Goal: Task Accomplishment & Management: Complete application form

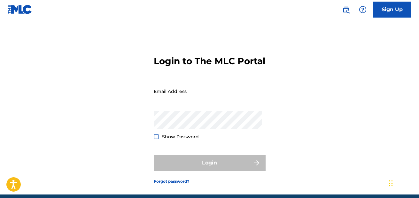
type input "[EMAIL_ADDRESS][DOMAIN_NAME]"
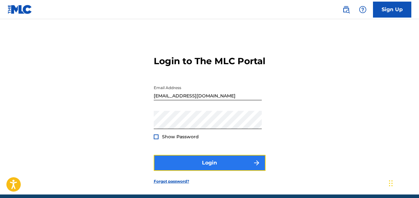
drag, startPoint x: 156, startPoint y: 138, endPoint x: 206, endPoint y: 168, distance: 58.2
click at [206, 168] on button "Login" at bounding box center [210, 163] width 112 height 16
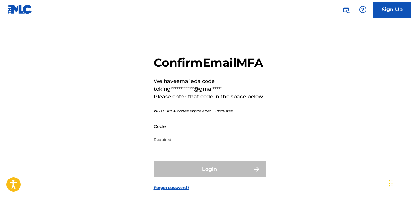
click at [187, 135] on input "Code" at bounding box center [208, 126] width 108 height 18
type input "6"
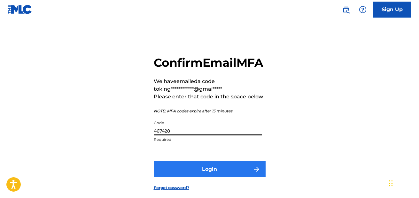
type input "467428"
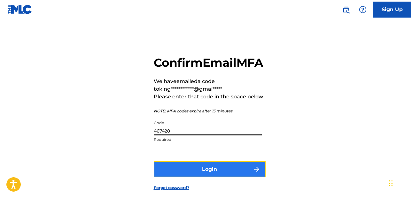
click at [211, 177] on button "Login" at bounding box center [210, 169] width 112 height 16
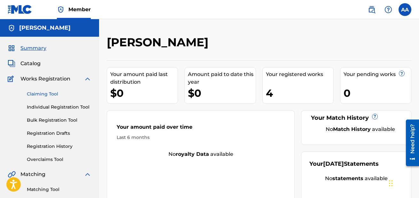
click at [47, 95] on link "Claiming Tool" at bounding box center [59, 94] width 65 height 7
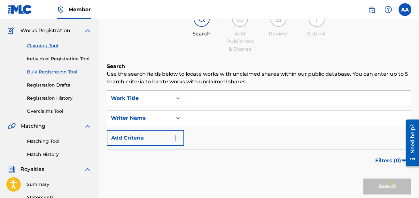
scroll to position [50, 0]
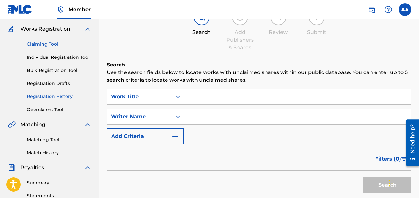
click at [54, 99] on link "Registration History" at bounding box center [59, 96] width 65 height 7
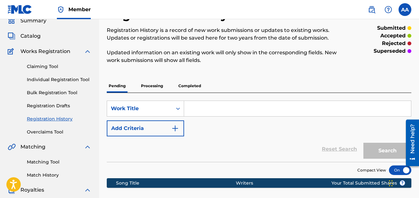
scroll to position [28, 0]
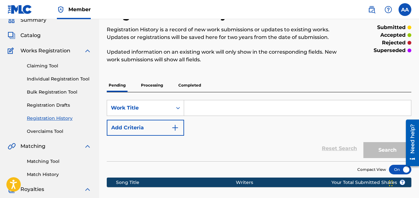
click at [149, 83] on p "Processing" at bounding box center [152, 85] width 26 height 13
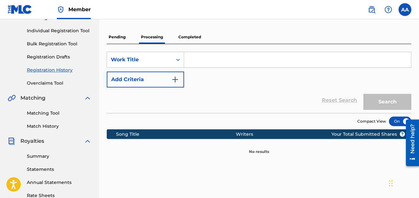
scroll to position [77, 0]
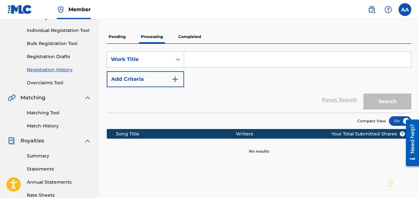
click at [178, 42] on p "Completed" at bounding box center [189, 36] width 27 height 13
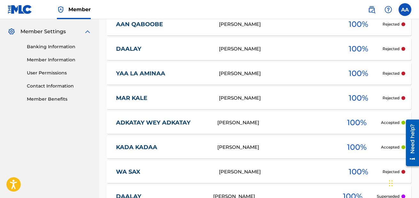
scroll to position [257, 0]
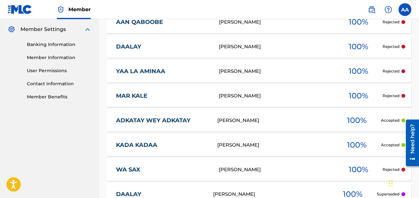
click at [245, 50] on div "AWALE ALI" at bounding box center [277, 46] width 116 height 7
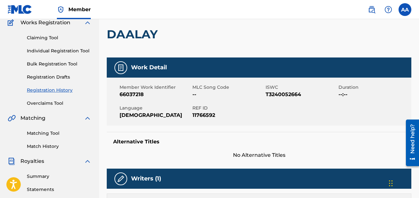
scroll to position [57, 0]
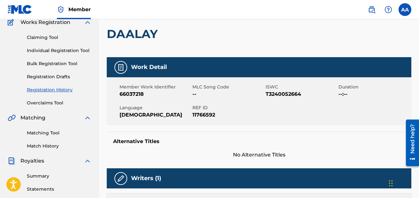
click at [271, 27] on div "DAALAY" at bounding box center [259, 34] width 304 height 47
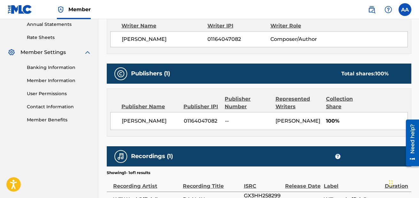
scroll to position [235, 0]
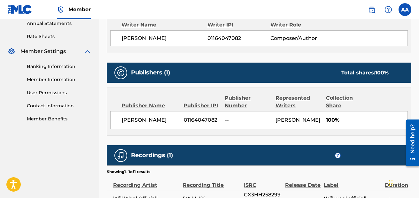
click at [222, 133] on div "Publisher Name Publisher IPI Publisher Number Represented Writers Collection Sh…" at bounding box center [259, 112] width 304 height 48
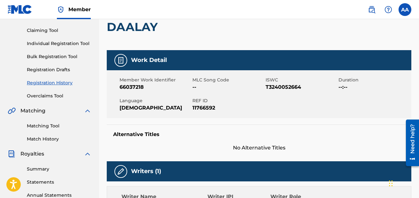
scroll to position [65, 0]
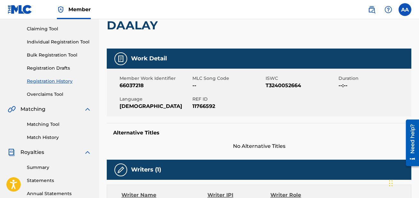
click at [65, 84] on link "Registration History" at bounding box center [59, 81] width 65 height 7
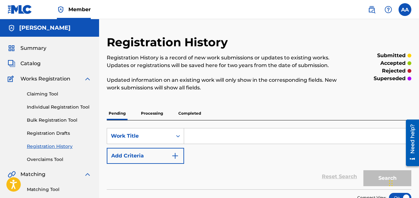
click at [183, 113] on p "Completed" at bounding box center [189, 113] width 27 height 13
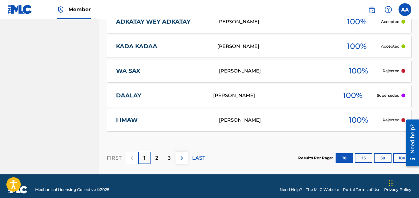
scroll to position [363, 0]
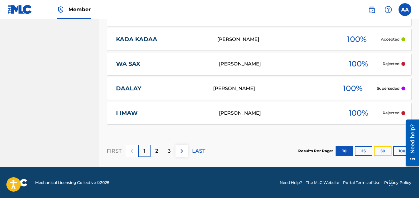
click at [384, 152] on button "50" at bounding box center [383, 151] width 18 height 10
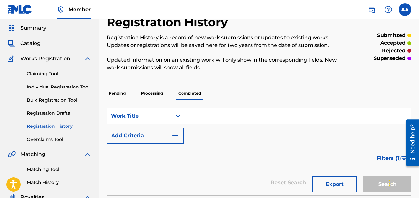
scroll to position [0, 0]
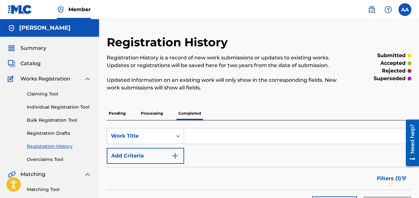
click at [51, 83] on div "Claiming Tool Individual Registration Tool Bulk Registration Tool Registration …" at bounding box center [50, 123] width 84 height 80
click at [53, 82] on span "Works Registration" at bounding box center [45, 79] width 50 height 8
click at [51, 81] on span "Works Registration" at bounding box center [45, 79] width 50 height 8
click at [38, 49] on span "Summary" at bounding box center [33, 48] width 26 height 8
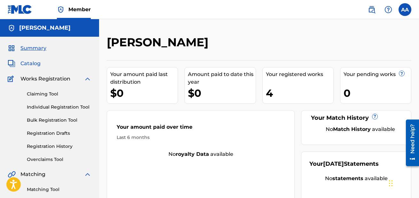
click at [34, 65] on span "Catalog" at bounding box center [30, 64] width 20 height 8
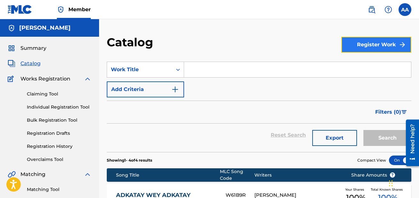
click at [364, 51] on button "Register Work" at bounding box center [376, 45] width 70 height 16
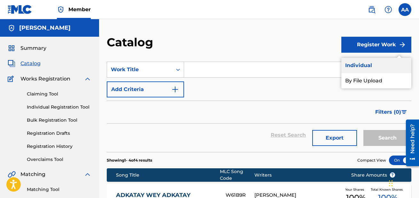
click at [363, 70] on link "Individual" at bounding box center [376, 65] width 70 height 15
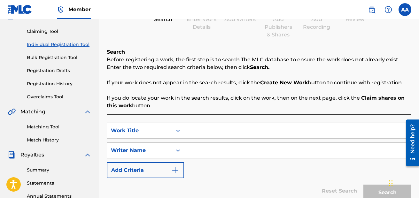
scroll to position [63, 0]
click at [221, 135] on input "Search Form" at bounding box center [297, 130] width 227 height 15
click at [195, 149] on input "Search Form" at bounding box center [297, 149] width 227 height 15
click at [172, 125] on div "Search Form" at bounding box center [177, 130] width 11 height 11
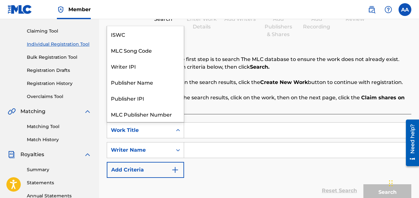
scroll to position [16, 0]
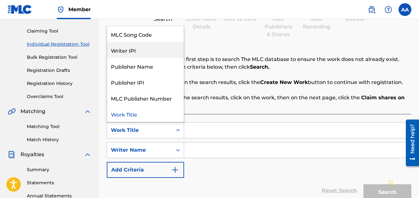
click at [131, 47] on div "Writer IPI" at bounding box center [145, 50] width 77 height 16
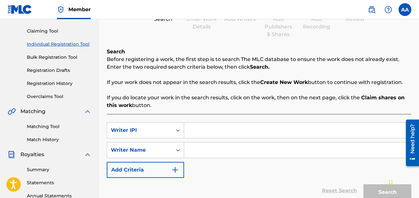
click at [204, 131] on input "Search Form" at bounding box center [297, 130] width 227 height 15
click at [159, 150] on div "Writer Name" at bounding box center [139, 150] width 57 height 8
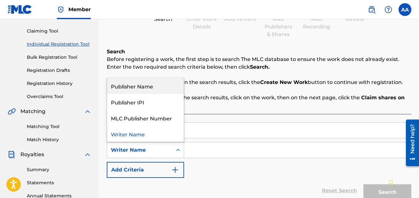
click at [135, 91] on div "Publisher Name" at bounding box center [145, 86] width 77 height 16
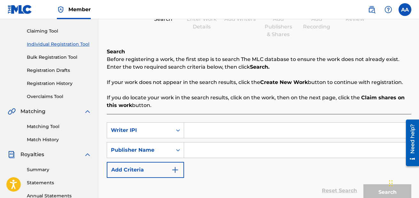
click at [215, 130] on input "Search Form" at bounding box center [297, 130] width 227 height 15
click at [207, 138] on input "Search Form" at bounding box center [297, 130] width 227 height 15
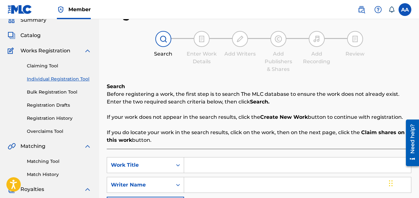
scroll to position [44, 0]
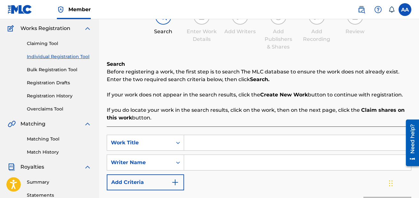
scroll to position [51, 0]
click at [196, 140] on input "Search Form" at bounding box center [297, 142] width 227 height 15
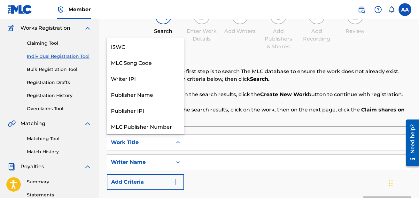
click at [168, 148] on div "Work Title" at bounding box center [139, 142] width 65 height 12
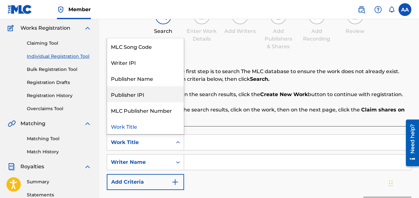
click at [135, 96] on div "Publisher IPI" at bounding box center [145, 94] width 77 height 16
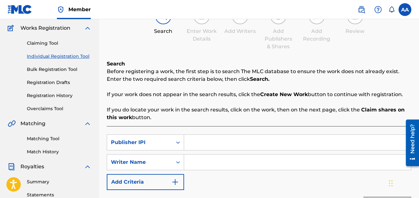
click at [211, 146] on input "Search Form" at bounding box center [297, 142] width 227 height 15
paste input "01164047082"
type input "01164047082"
click at [203, 166] on input "Search Form" at bounding box center [297, 162] width 227 height 15
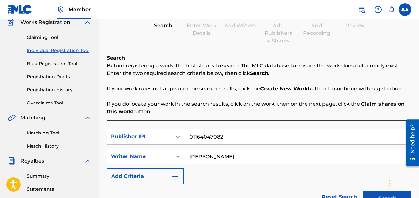
scroll to position [74, 0]
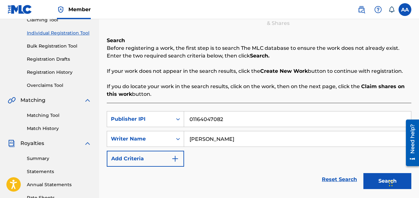
type input "[PERSON_NAME]"
click at [376, 184] on button "Search" at bounding box center [387, 181] width 48 height 16
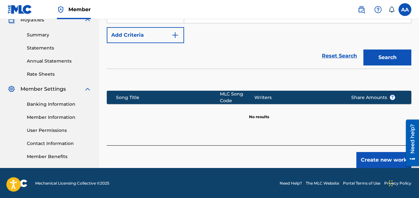
scroll to position [198, 0]
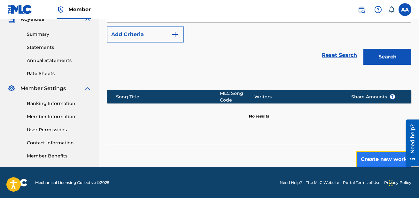
click at [377, 162] on button "Create new work" at bounding box center [383, 159] width 55 height 16
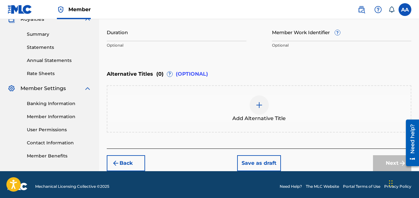
click at [257, 105] on img at bounding box center [259, 105] width 8 height 8
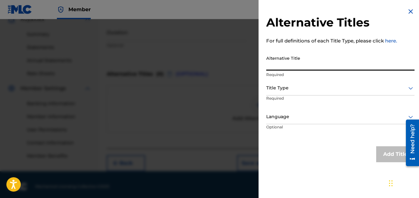
click at [308, 65] on input "Alternative Title" at bounding box center [340, 61] width 148 height 18
type input "HA LA IKACO"
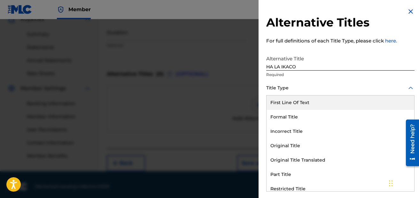
click at [295, 93] on div "Title Type" at bounding box center [340, 88] width 148 height 14
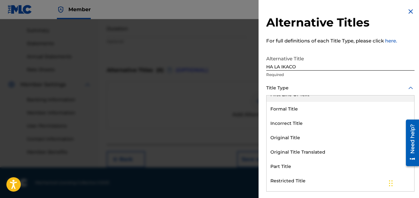
scroll to position [7, 0]
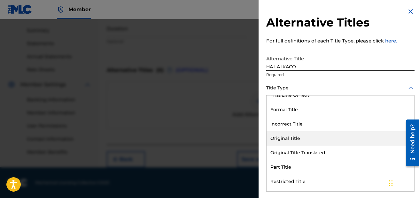
click at [299, 137] on div "Original Title" at bounding box center [340, 138] width 148 height 14
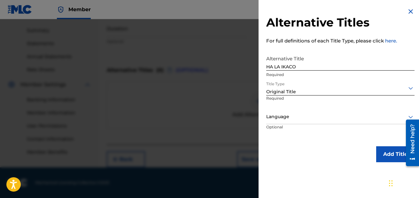
click at [307, 116] on div at bounding box center [340, 117] width 148 height 8
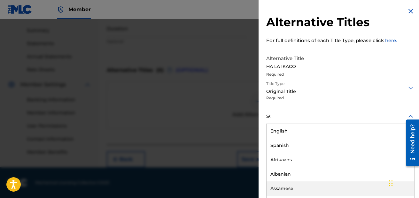
scroll to position [0, 0]
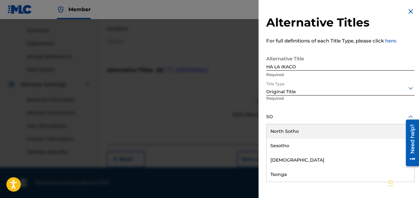
type input "SOM"
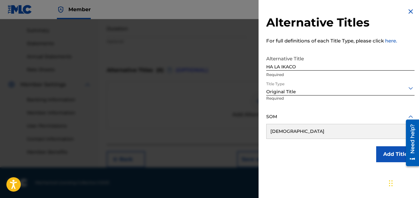
click at [287, 133] on div "Somali" at bounding box center [340, 131] width 148 height 14
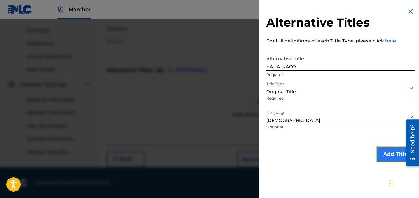
click at [389, 156] on button "Add Title" at bounding box center [395, 154] width 38 height 16
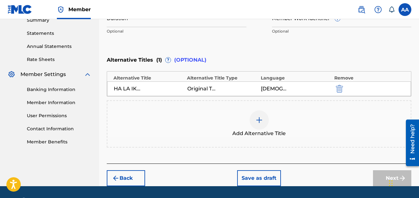
scroll to position [231, 0]
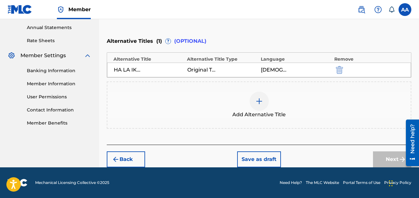
click at [254, 106] on div at bounding box center [258, 101] width 19 height 19
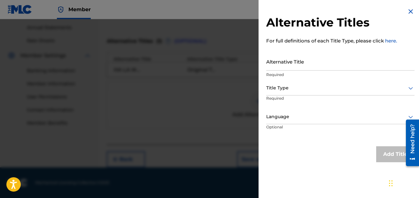
click at [411, 15] on img at bounding box center [411, 12] width 8 height 8
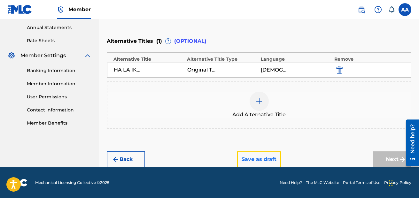
click at [265, 152] on button "Save as draft" at bounding box center [259, 159] width 44 height 16
click at [262, 160] on button "Save as draft" at bounding box center [259, 159] width 44 height 16
click at [256, 160] on button "Save as draft" at bounding box center [259, 159] width 44 height 16
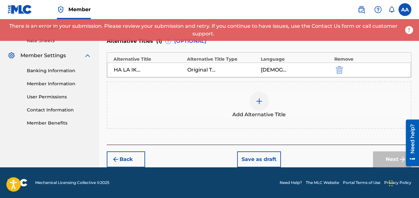
click at [260, 109] on div at bounding box center [258, 101] width 19 height 19
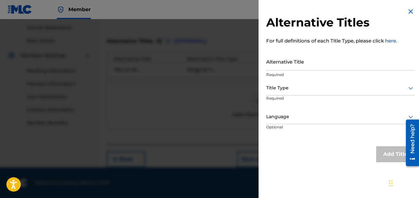
click at [407, 10] on img at bounding box center [411, 12] width 8 height 8
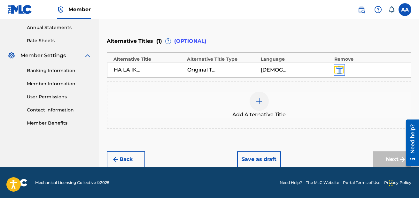
click at [341, 70] on img "submit" at bounding box center [339, 70] width 7 height 8
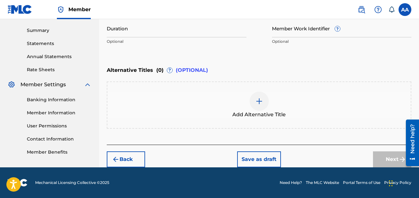
scroll to position [202, 0]
drag, startPoint x: 259, startPoint y: 149, endPoint x: 236, endPoint y: 133, distance: 28.7
click at [236, 133] on div "Register Work Search Enter Work Details Add Writers Add Publishers & Shares Add…" at bounding box center [259, 0] width 304 height 334
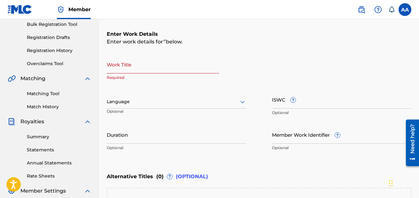
scroll to position [95, 0]
click at [141, 67] on input "Work Title" at bounding box center [163, 65] width 112 height 18
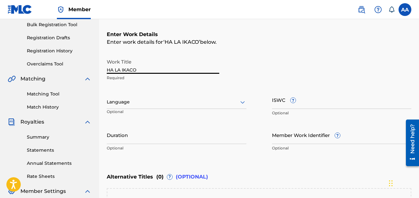
type input "HA LA IKACO"
click at [135, 105] on div at bounding box center [177, 102] width 140 height 8
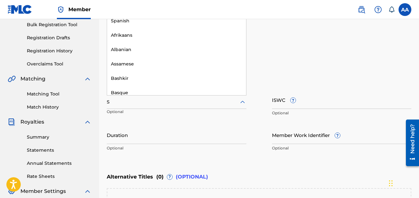
type input "SO"
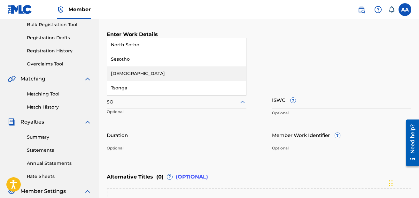
click at [131, 78] on div "Somali" at bounding box center [176, 73] width 139 height 14
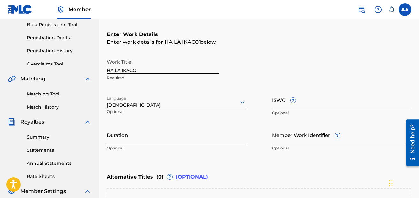
click at [164, 138] on input "Duration" at bounding box center [177, 135] width 140 height 18
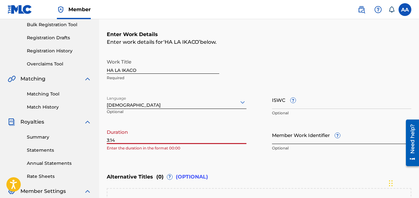
type input "3:14"
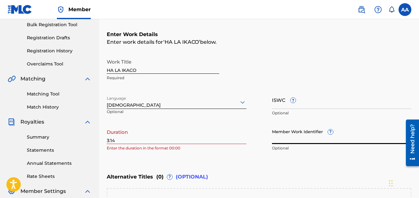
click at [298, 133] on input "Member Work Identifier ?" at bounding box center [342, 135] width 140 height 18
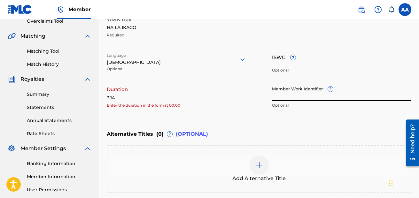
scroll to position [140, 0]
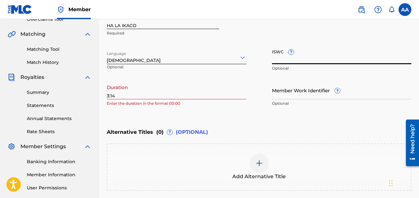
click at [296, 63] on input "ISWC ?" at bounding box center [342, 55] width 140 height 18
paste input "T-313.708.765-7"
type input "T-313.708.765-7"
click at [302, 95] on input "Member Work Identifier ?" at bounding box center [342, 90] width 140 height 18
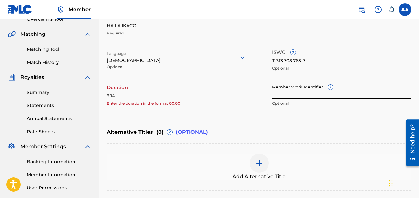
paste input "65278754"
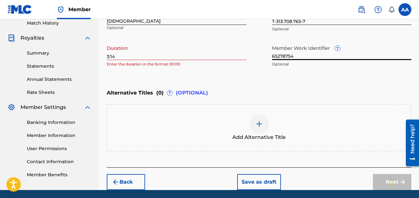
scroll to position [202, 0]
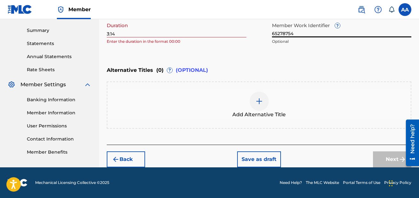
type input "65278754"
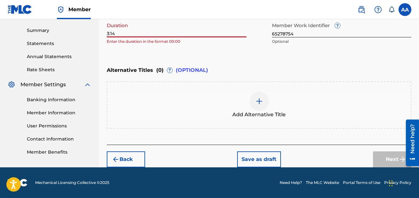
click at [160, 34] on input "3:14" at bounding box center [177, 28] width 140 height 18
type input "3"
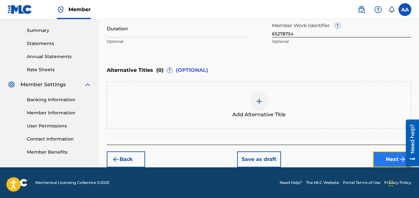
click at [381, 163] on button "Next" at bounding box center [392, 159] width 38 height 16
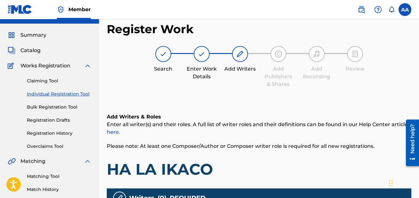
scroll to position [13, 0]
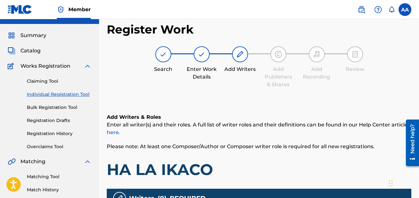
click at [110, 133] on link "here." at bounding box center [113, 132] width 13 height 6
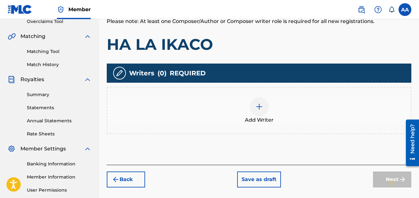
scroll to position [138, 0]
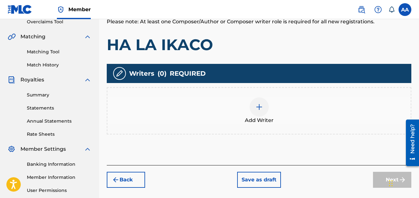
click at [263, 107] on div at bounding box center [258, 106] width 19 height 19
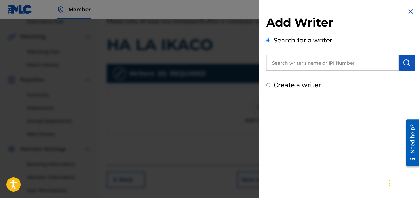
click at [295, 63] on input "text" at bounding box center [332, 63] width 132 height 16
type input "A"
click at [298, 65] on input "text" at bounding box center [332, 63] width 132 height 16
paste input "01164047082"
type input "01164047082"
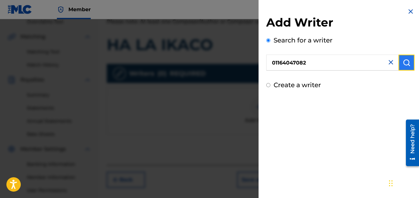
click at [403, 65] on img "submit" at bounding box center [406, 63] width 8 height 8
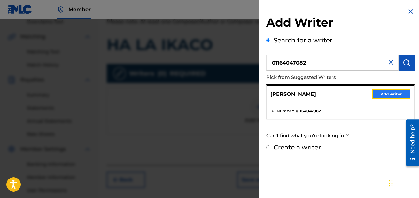
click at [384, 94] on button "Add writer" at bounding box center [391, 94] width 38 height 10
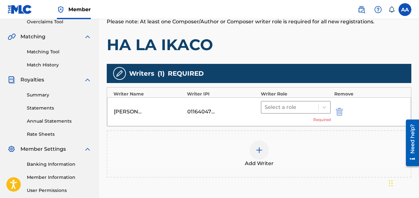
click at [291, 109] on div at bounding box center [289, 107] width 51 height 9
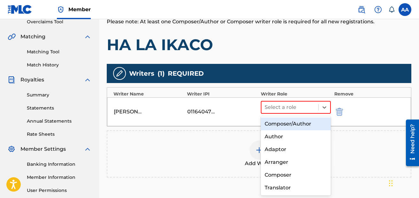
click at [291, 125] on div "Composer/Author" at bounding box center [296, 124] width 70 height 13
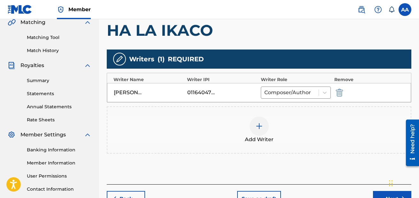
scroll to position [198, 0]
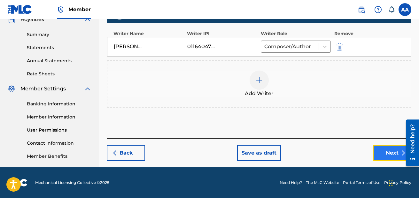
click at [389, 149] on button "Next" at bounding box center [392, 153] width 38 height 16
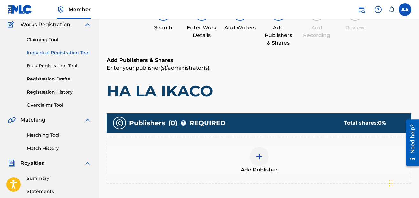
scroll to position [67, 0]
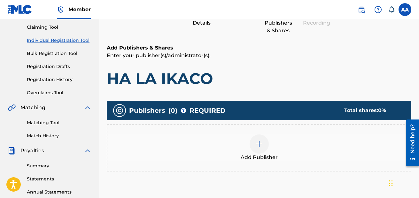
click at [259, 149] on div at bounding box center [258, 143] width 19 height 19
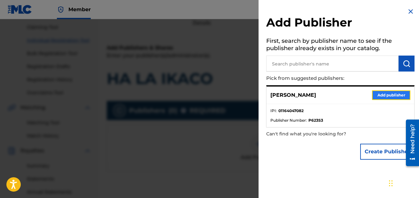
click at [389, 95] on button "Add publisher" at bounding box center [391, 95] width 38 height 10
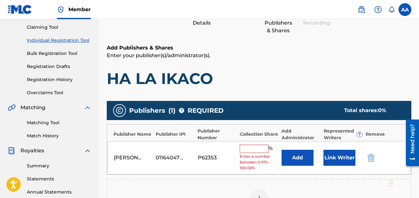
click at [254, 149] on input "text" at bounding box center [253, 149] width 29 height 8
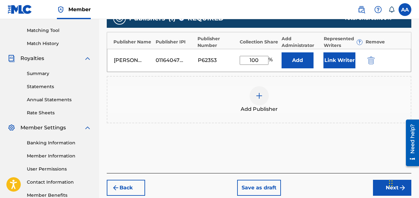
scroll to position [164, 0]
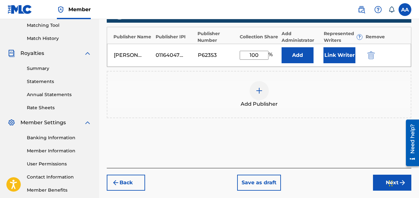
type input "100"
click at [217, 89] on div "Add Publisher" at bounding box center [258, 94] width 303 height 27
